Goal: Information Seeking & Learning: Check status

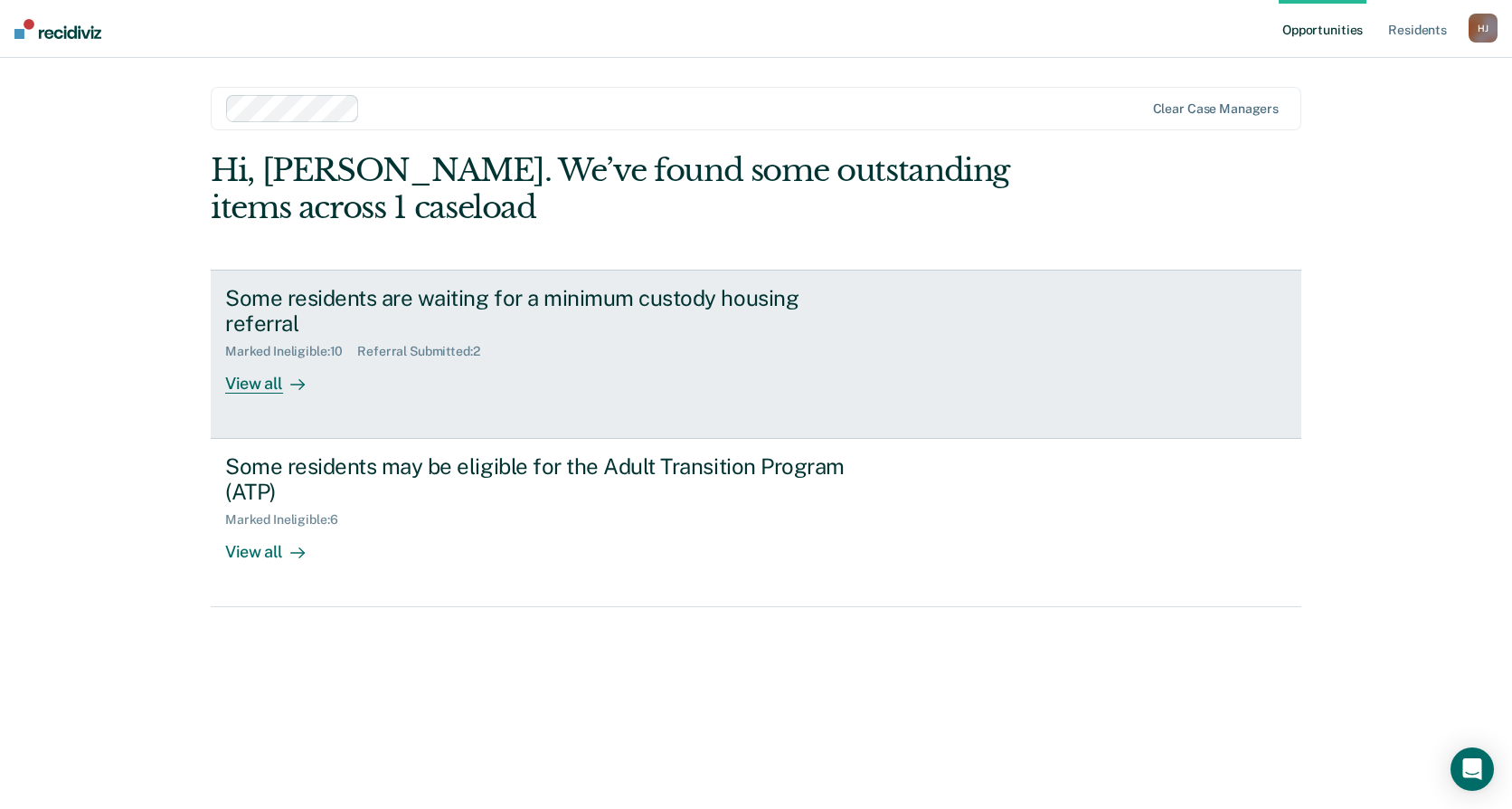
click at [695, 413] on link "Some residents are waiting for a minimum custody housing referral Marked Inelig…" at bounding box center [756, 353] width 1091 height 169
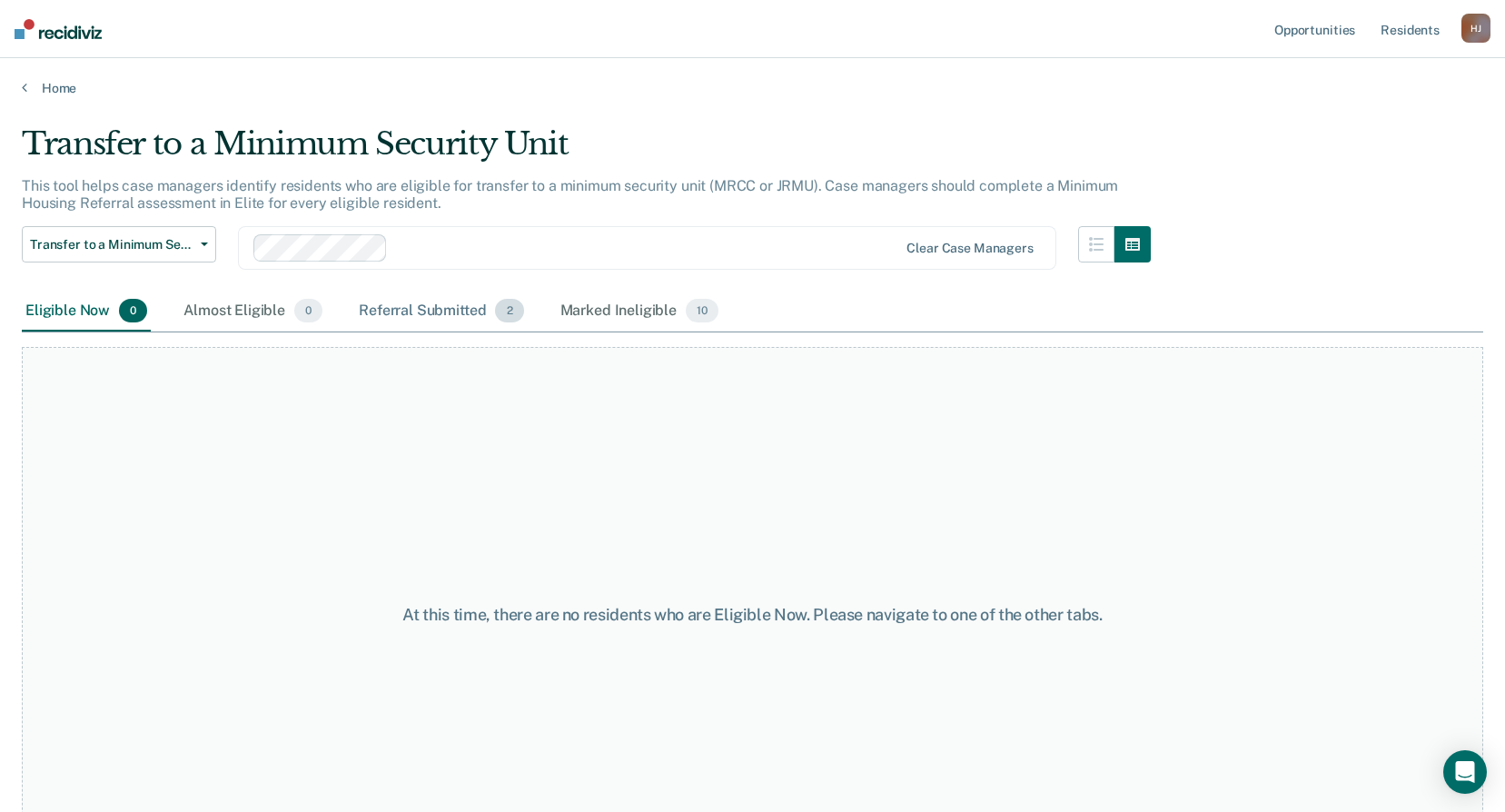
click at [392, 300] on div "Referral Submitted 2" at bounding box center [440, 311] width 171 height 40
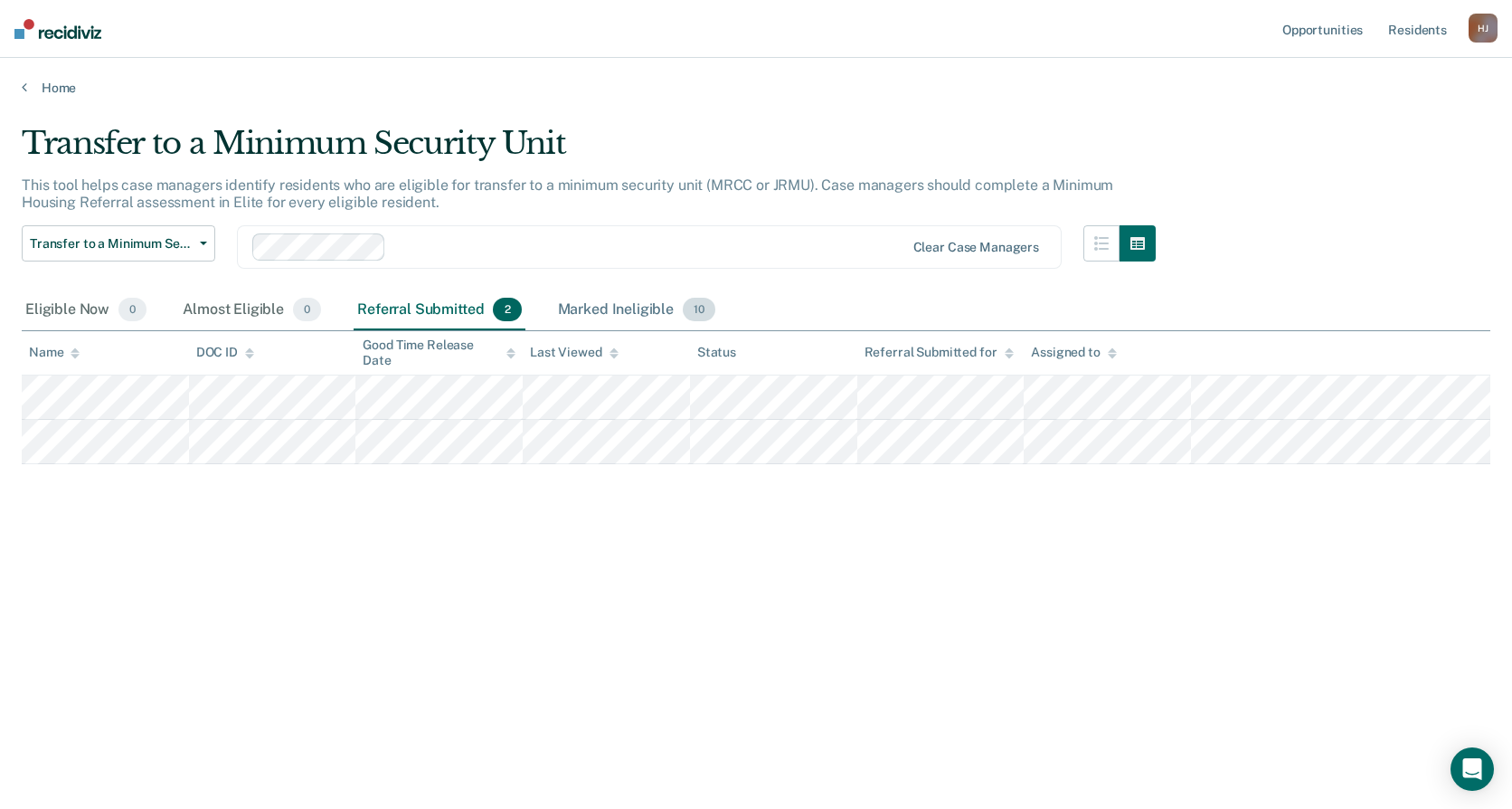
click at [601, 318] on div "Marked Ineligible 10" at bounding box center [636, 310] width 165 height 40
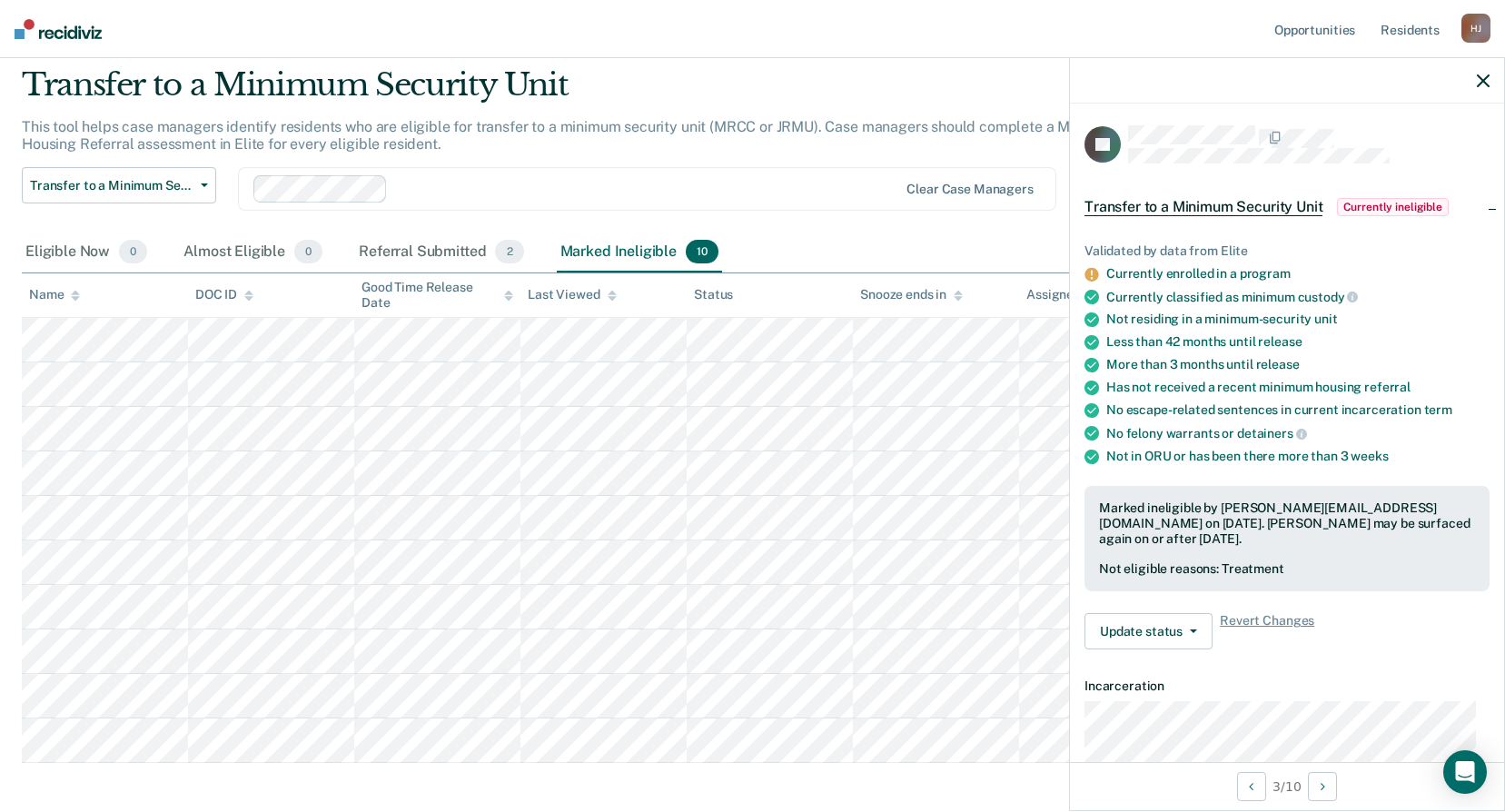
scroll to position [91, 0]
